Goal: Transaction & Acquisition: Purchase product/service

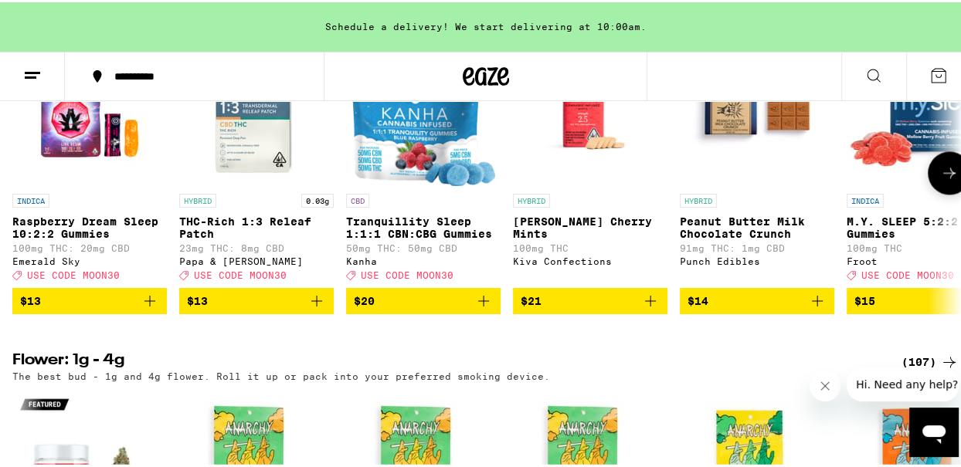
scroll to position [1707, 0]
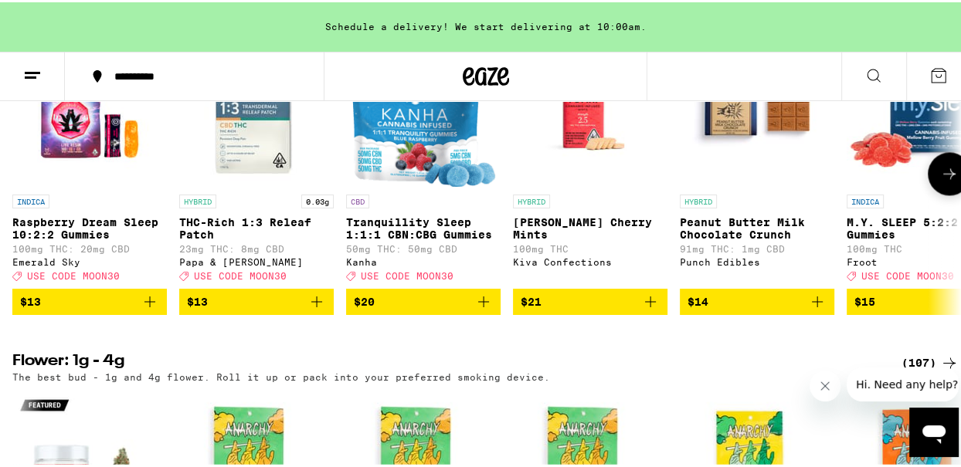
click at [940, 181] on icon at bounding box center [949, 171] width 19 height 19
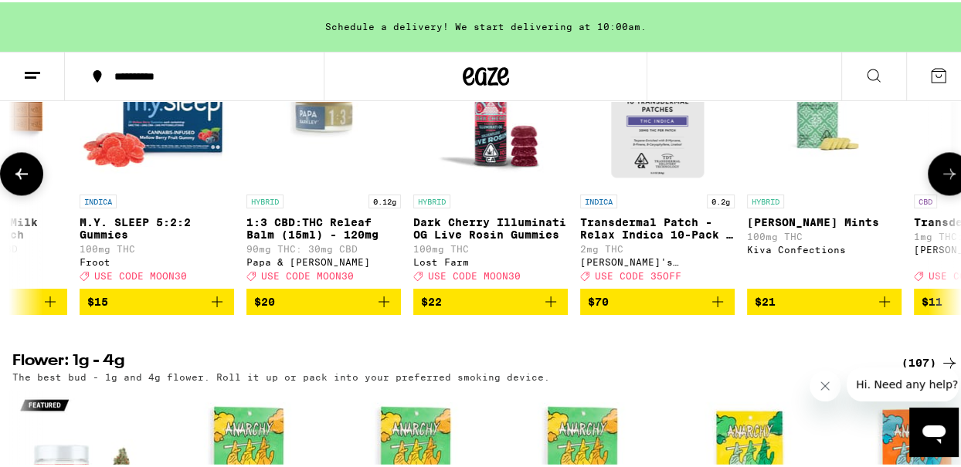
scroll to position [0, 768]
click at [940, 181] on icon at bounding box center [949, 171] width 19 height 19
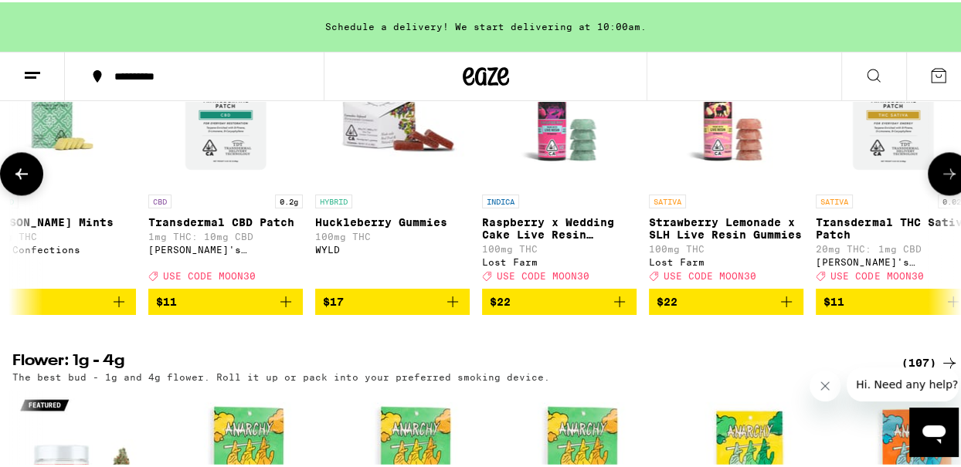
scroll to position [0, 1535]
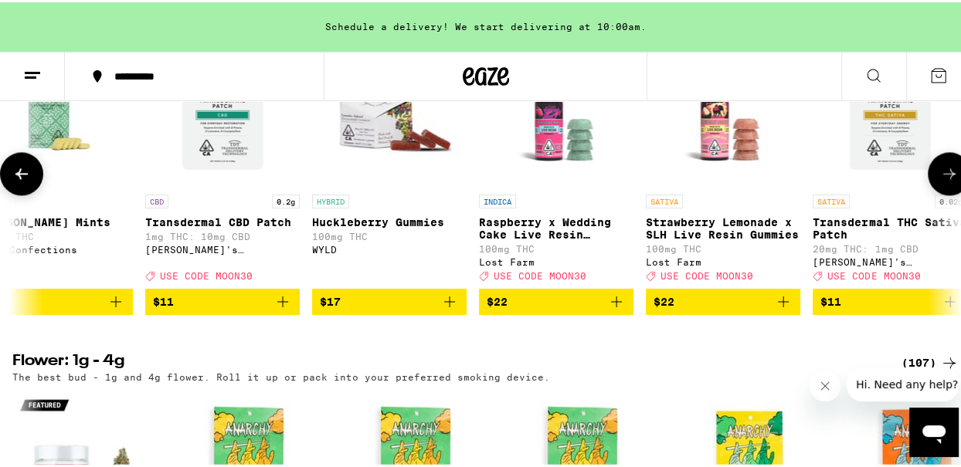
click at [940, 181] on icon at bounding box center [949, 171] width 19 height 19
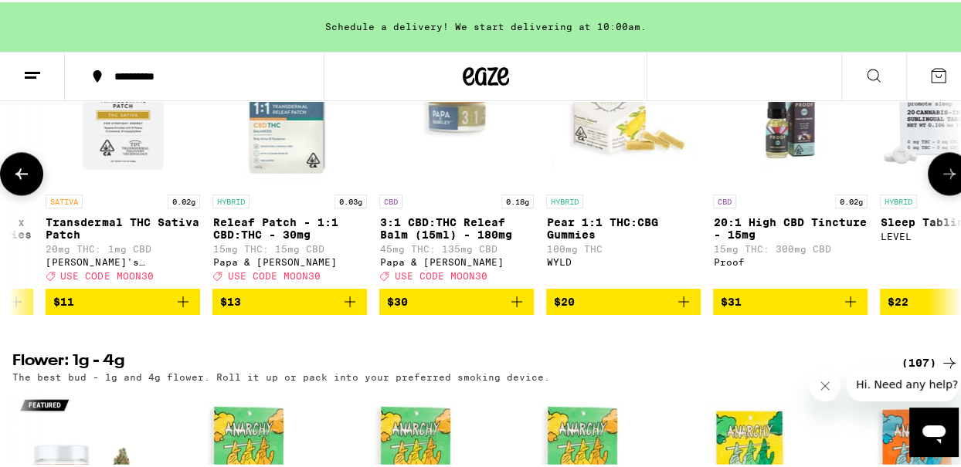
scroll to position [0, 2303]
click at [943, 177] on icon at bounding box center [949, 171] width 12 height 11
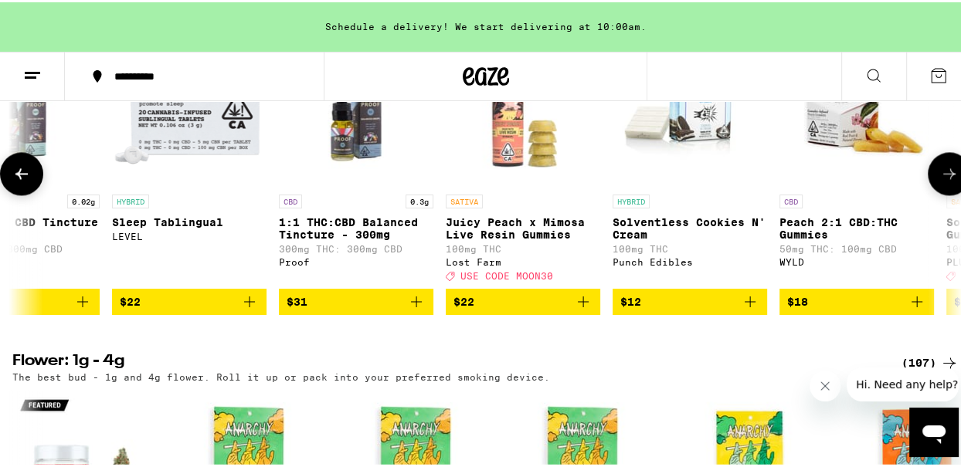
scroll to position [0, 3071]
click at [943, 177] on icon at bounding box center [949, 171] width 12 height 11
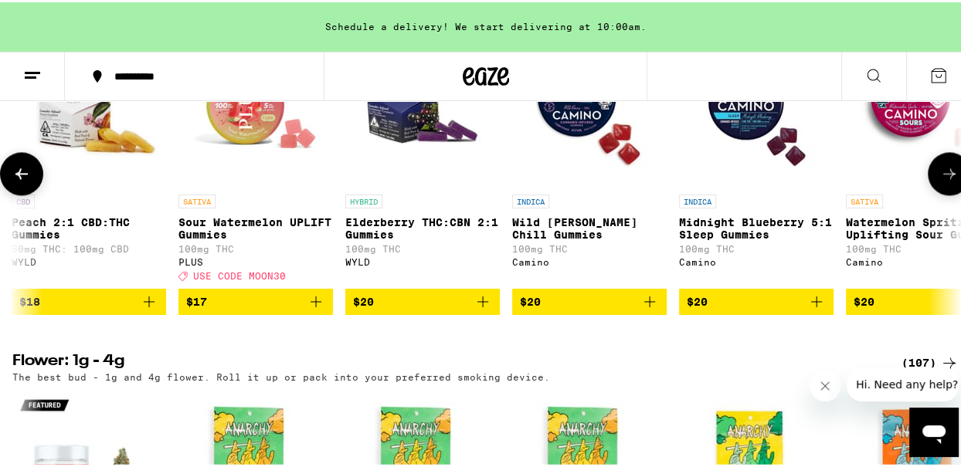
click at [943, 177] on icon at bounding box center [949, 171] width 12 height 11
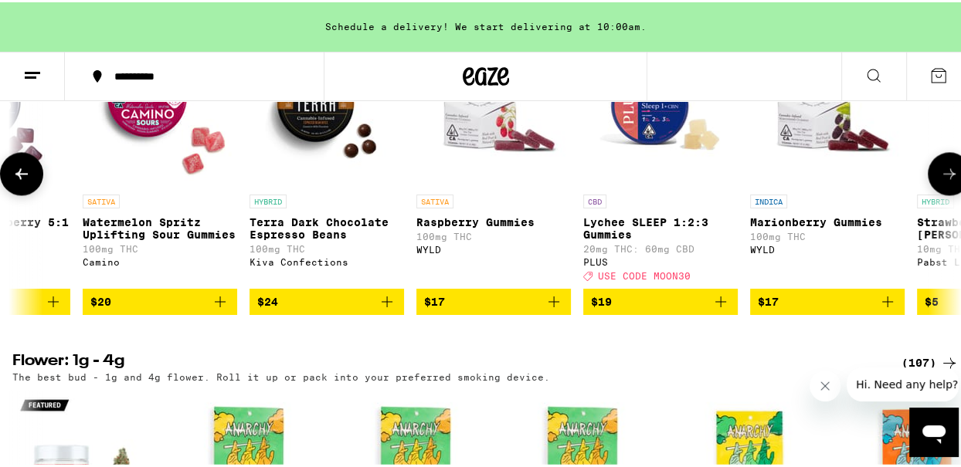
scroll to position [0, 4605]
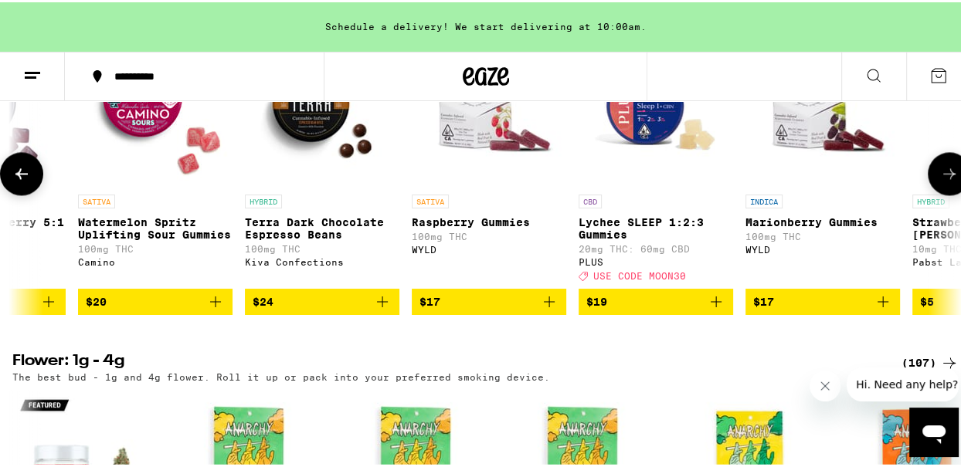
click at [943, 177] on icon at bounding box center [949, 171] width 12 height 11
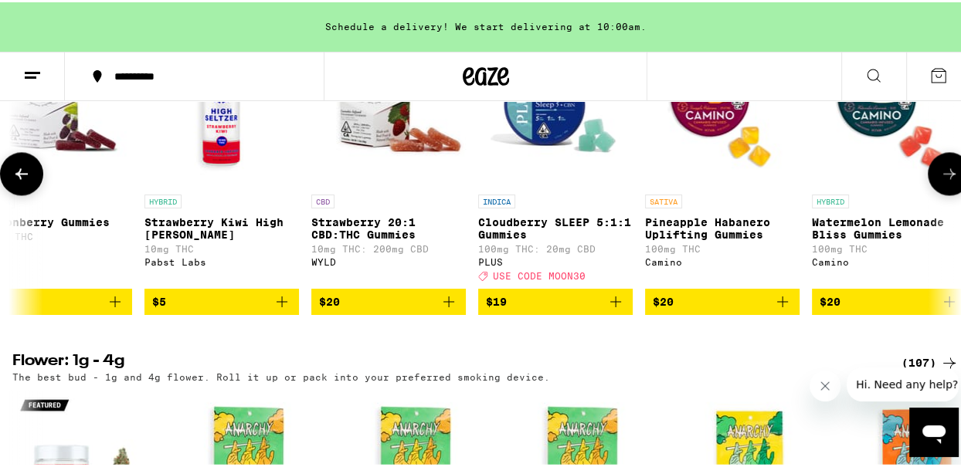
click at [941, 181] on icon at bounding box center [949, 171] width 19 height 19
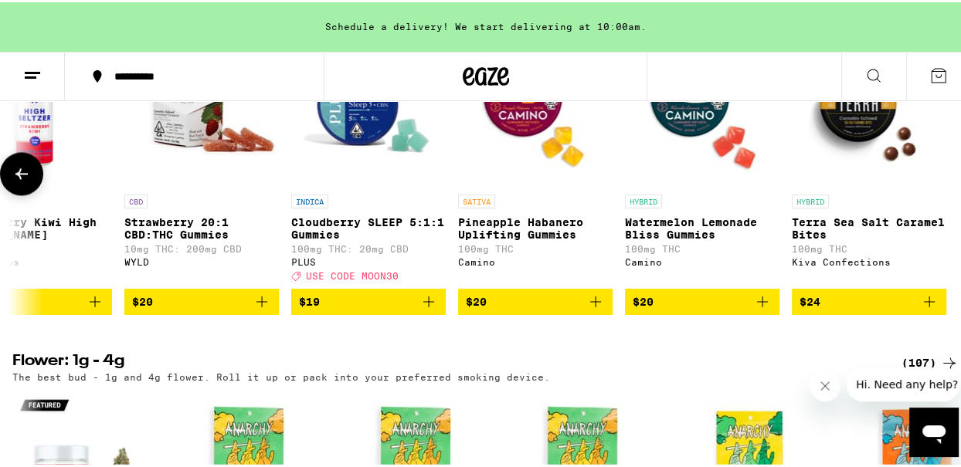
scroll to position [0, 5570]
click at [21, 181] on icon at bounding box center [21, 171] width 19 height 19
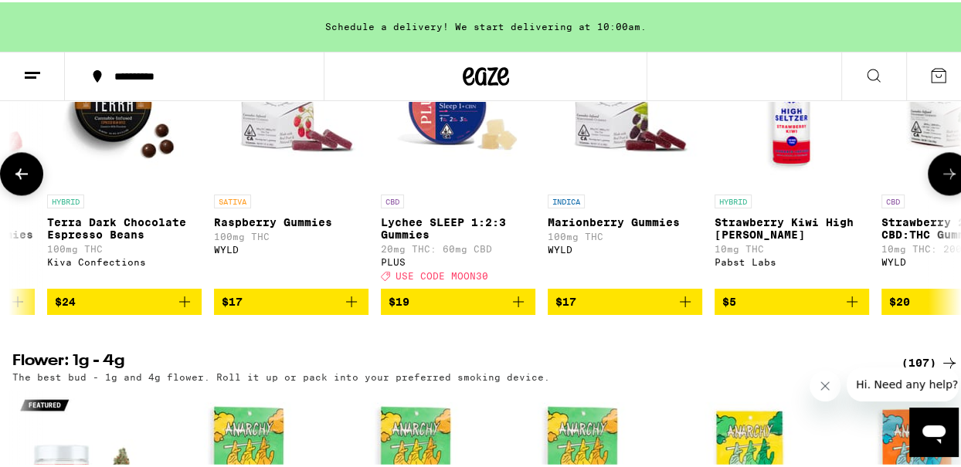
scroll to position [0, 4802]
click at [19, 177] on icon at bounding box center [21, 171] width 12 height 11
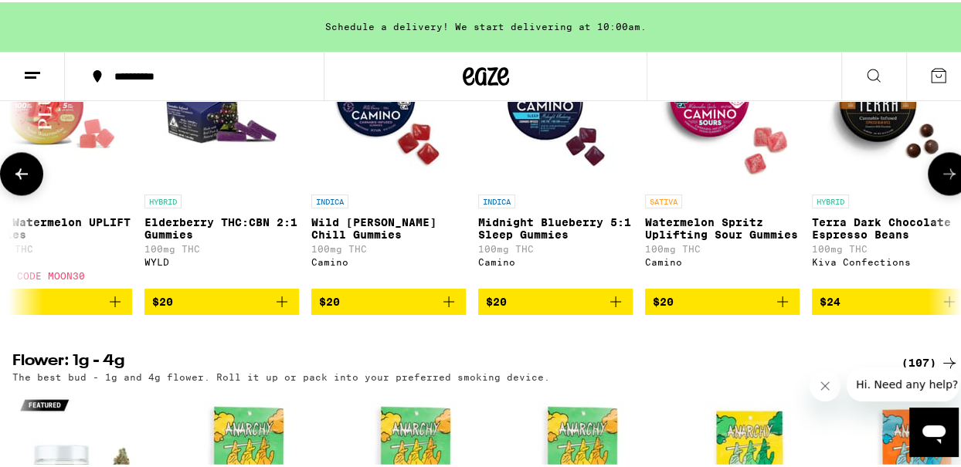
scroll to position [0, 4035]
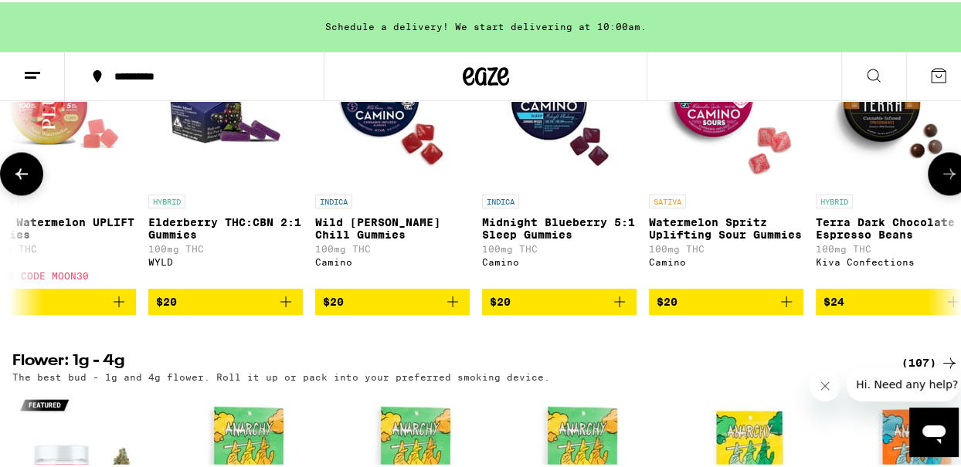
click at [19, 177] on icon at bounding box center [21, 171] width 12 height 11
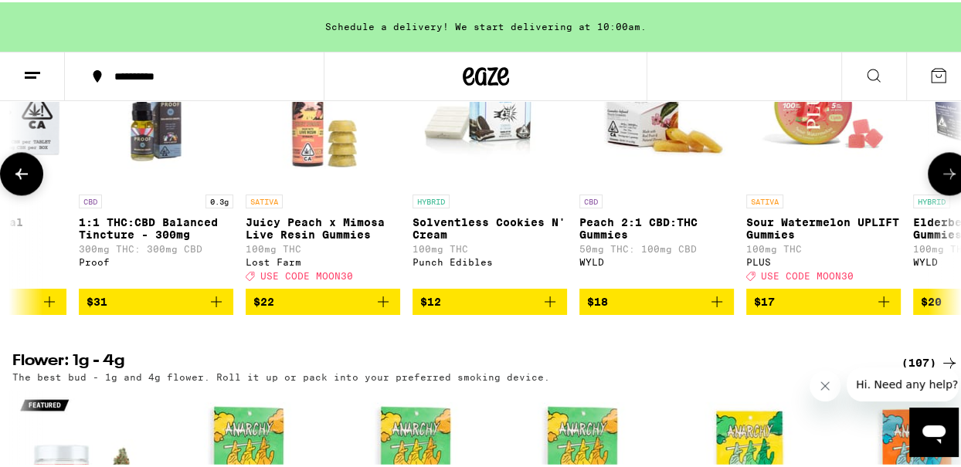
scroll to position [0, 3267]
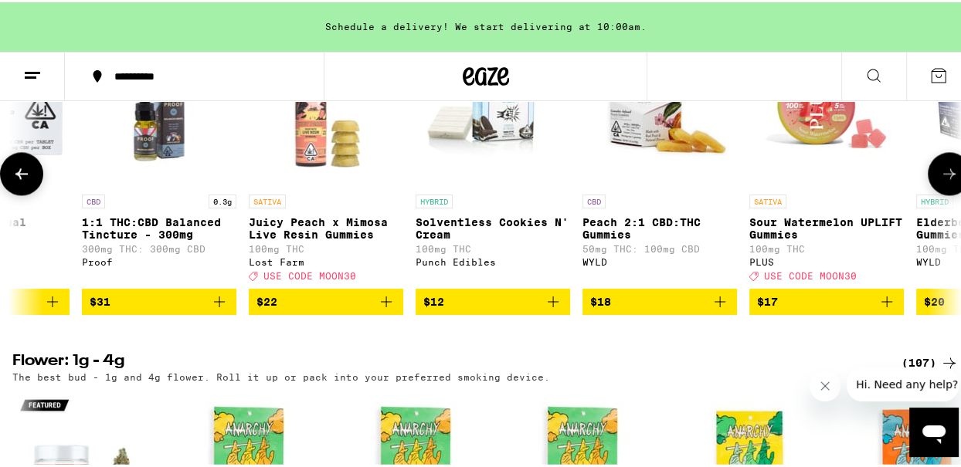
click at [21, 181] on icon at bounding box center [21, 171] width 19 height 19
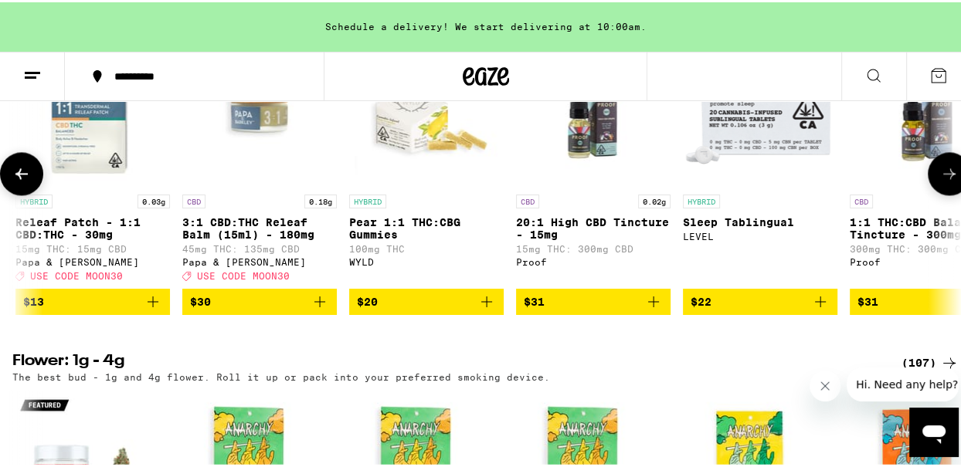
scroll to position [0, 2498]
click at [22, 177] on icon at bounding box center [21, 171] width 12 height 11
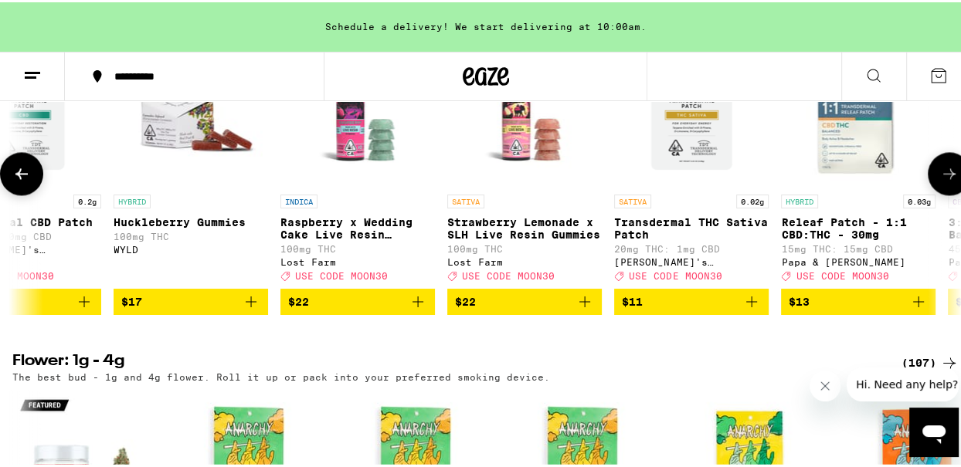
scroll to position [0, 1731]
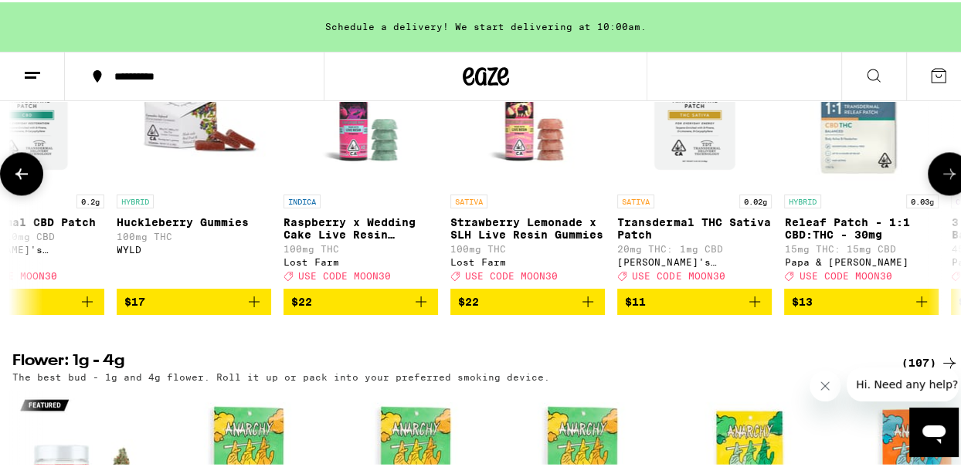
click at [22, 181] on icon at bounding box center [21, 171] width 19 height 19
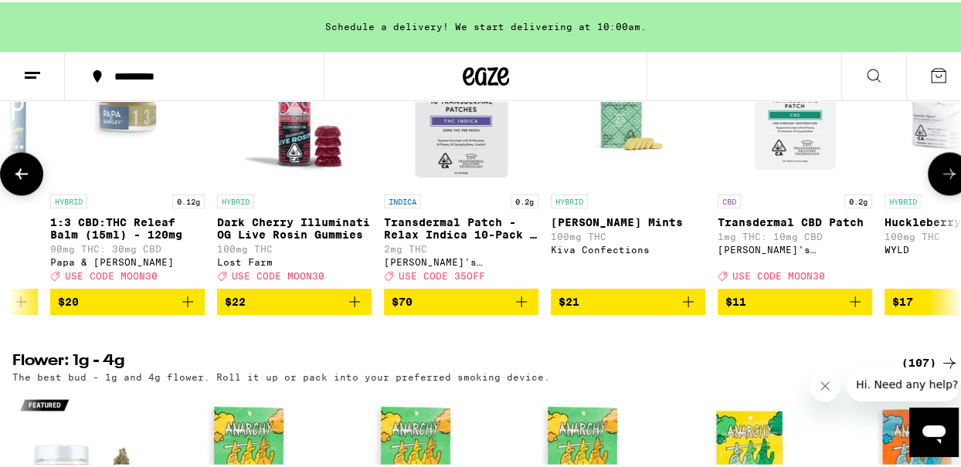
click at [22, 181] on icon at bounding box center [21, 171] width 19 height 19
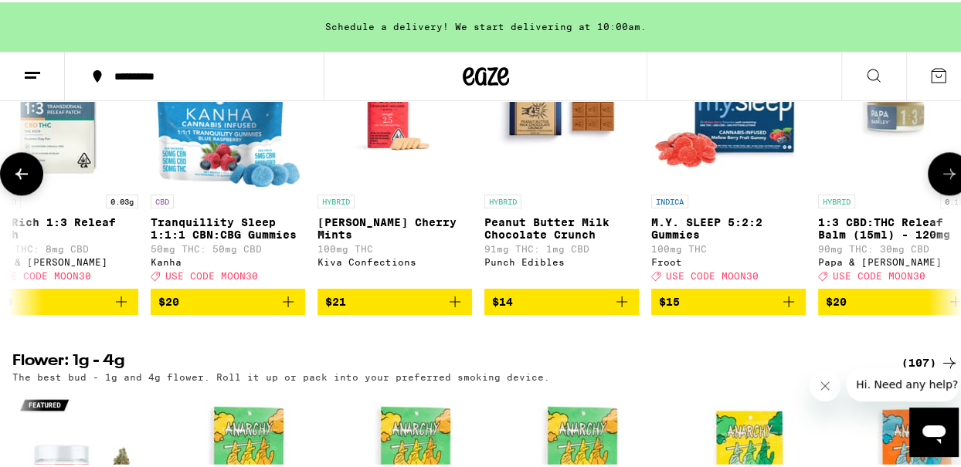
click at [25, 181] on icon at bounding box center [21, 171] width 19 height 19
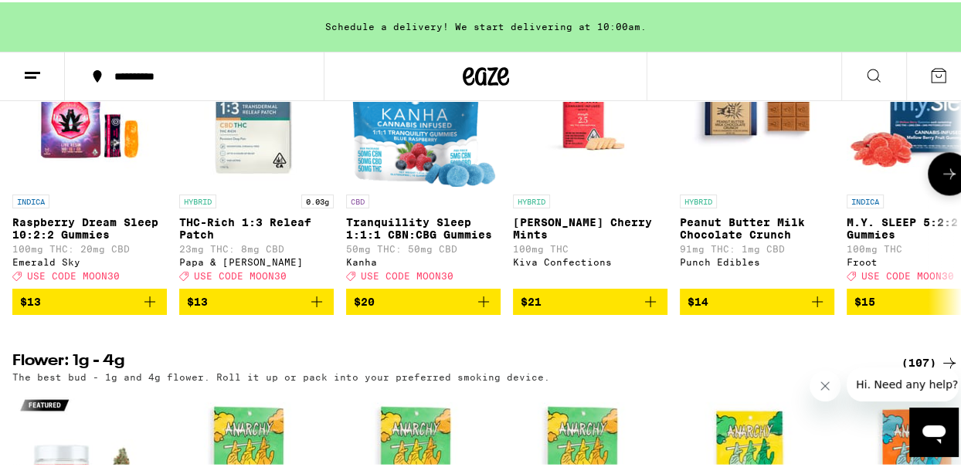
scroll to position [0, 1]
